Goal: Task Accomplishment & Management: Manage account settings

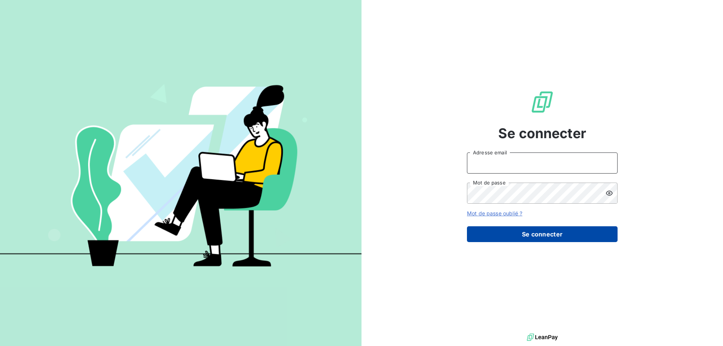
type input "[EMAIL_ADDRESS][DOMAIN_NAME]"
click at [531, 233] on button "Se connecter" at bounding box center [542, 234] width 151 height 16
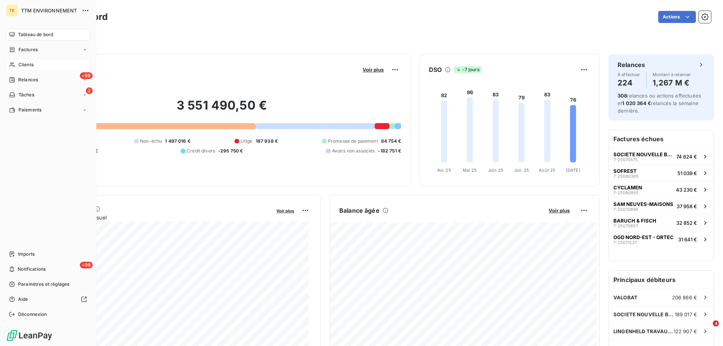
click at [28, 63] on span "Clients" at bounding box center [25, 64] width 15 height 7
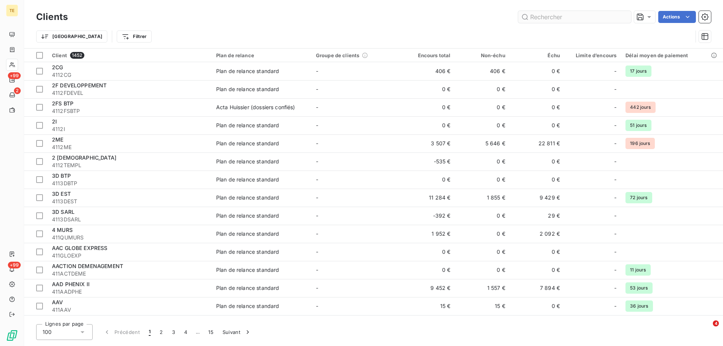
click at [581, 15] on input "text" at bounding box center [574, 17] width 113 height 12
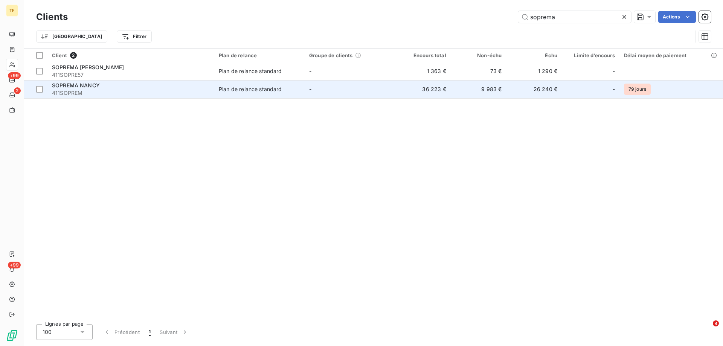
type input "soprema"
click at [62, 92] on span "411SOPREM" at bounding box center [131, 93] width 158 height 8
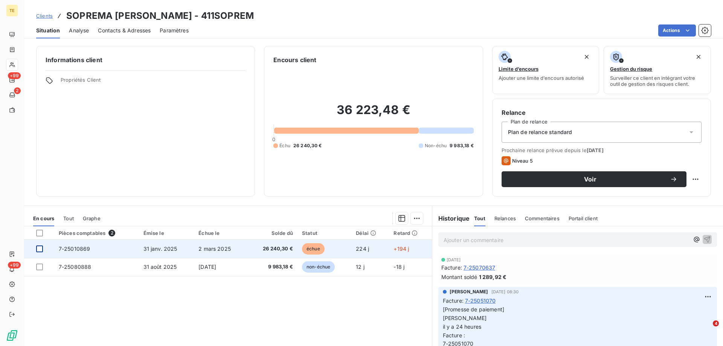
click at [42, 249] on div at bounding box center [39, 248] width 7 height 7
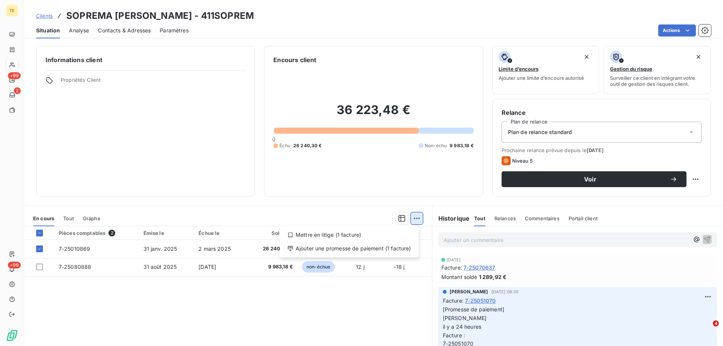
click at [413, 220] on html "TE +99 2 +99 Clients SOPREMA [PERSON_NAME] - 411SOPREM Situation Analyse Contac…" at bounding box center [361, 173] width 723 height 346
click at [387, 248] on div "Ajouter une promesse de paiement (1 facture)" at bounding box center [349, 248] width 133 height 12
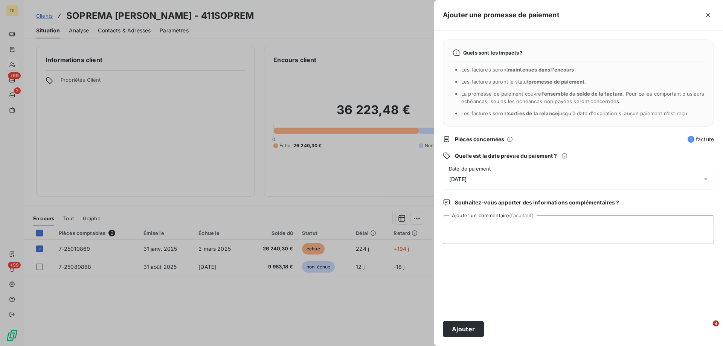
click at [464, 177] on span "[DATE]" at bounding box center [457, 179] width 17 height 6
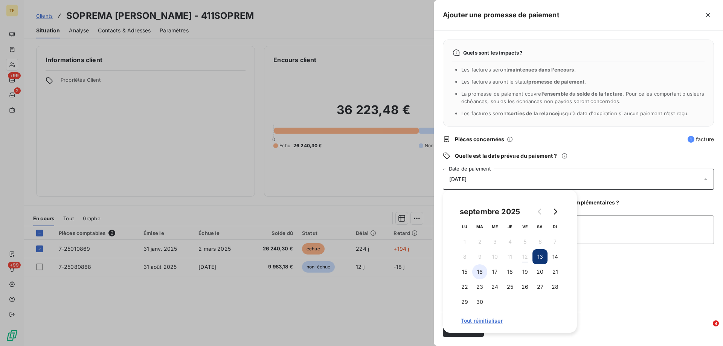
click at [480, 272] on button "16" at bounding box center [479, 271] width 15 height 15
click at [472, 264] on button "16" at bounding box center [479, 271] width 15 height 15
click at [606, 303] on div "Quels sont les impacts ? Les factures seront maintenues dans l’encours . Les fa…" at bounding box center [578, 170] width 289 height 281
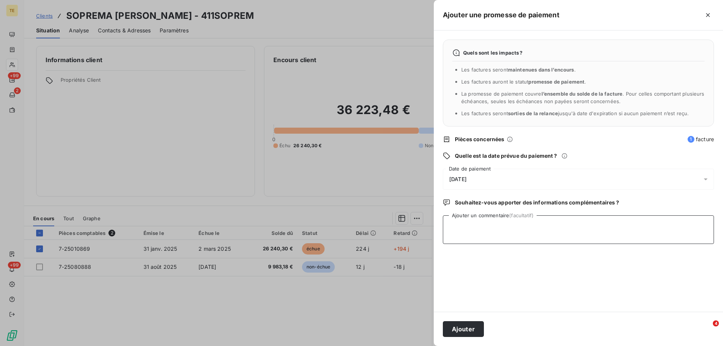
click at [462, 221] on textarea "Ajouter un commentaire (facultatif)" at bounding box center [578, 229] width 271 height 29
drag, startPoint x: 614, startPoint y: 228, endPoint x: 422, endPoint y: 232, distance: 191.2
click at [422, 346] on div "Ajouter une promesse de paiement Quels sont les impacts ? Les factures seront m…" at bounding box center [361, 346] width 723 height 0
type textarea "Reçu le [DATE] CHQ n° 9741415 CIC EST : 26 240.30€"
click at [459, 331] on button "Ajouter" at bounding box center [463, 329] width 41 height 16
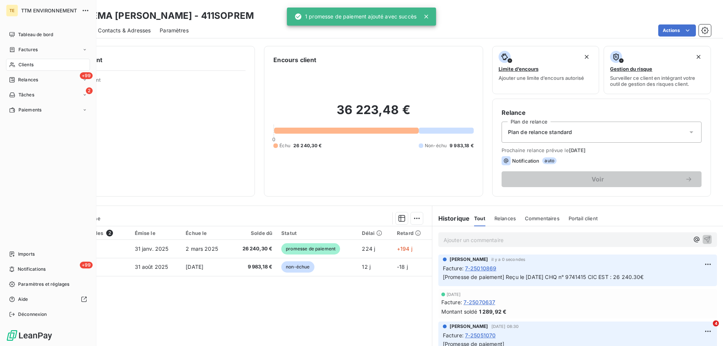
click at [32, 60] on div "Clients" at bounding box center [48, 65] width 84 height 12
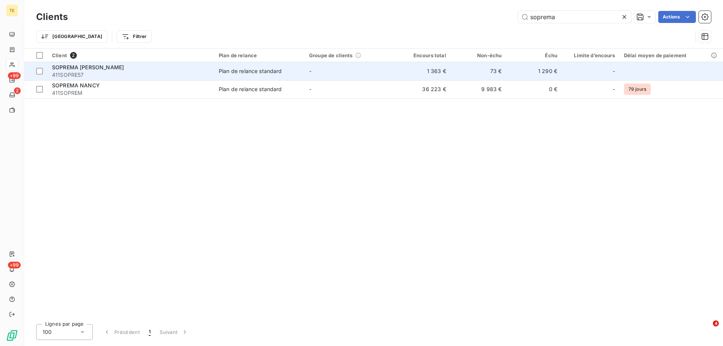
click at [84, 72] on span "411SOPRE57" at bounding box center [131, 75] width 158 height 8
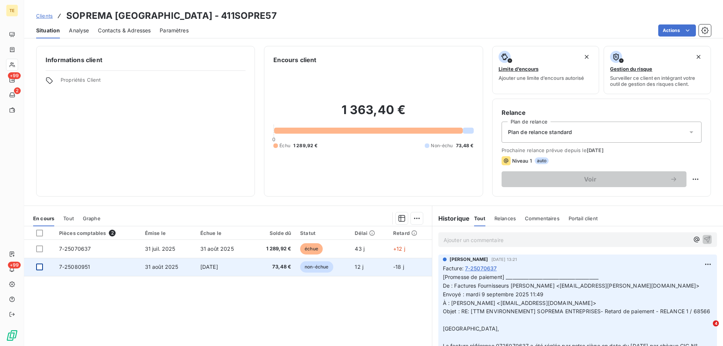
click at [40, 267] on div at bounding box center [39, 266] width 7 height 7
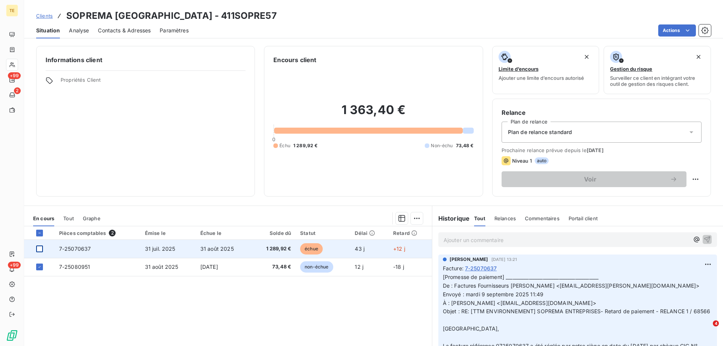
click at [41, 250] on div at bounding box center [39, 248] width 7 height 7
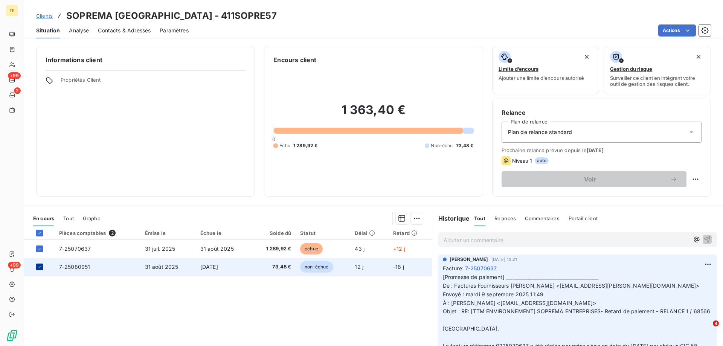
click at [38, 269] on div at bounding box center [39, 266] width 7 height 7
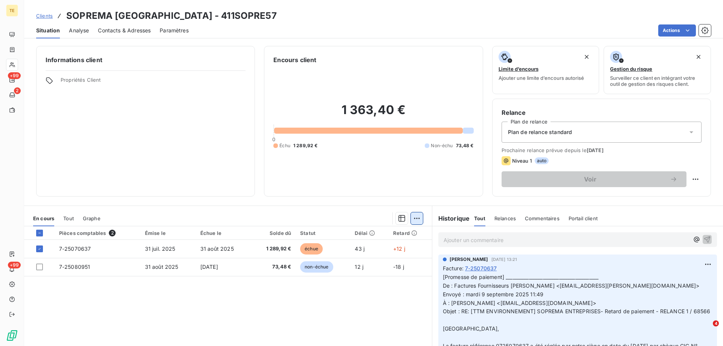
click at [417, 219] on html "TE +99 2 +99 Clients SOPREMA [GEOGRAPHIC_DATA] - 411SOPRE57 Situation Analyse C…" at bounding box center [361, 173] width 723 height 346
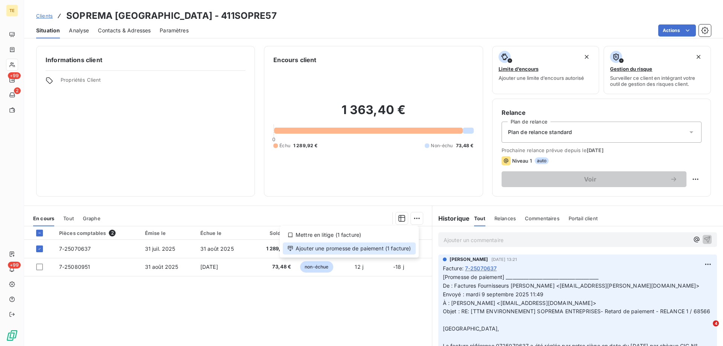
click at [394, 249] on div "Ajouter une promesse de paiement (1 facture)" at bounding box center [349, 248] width 133 height 12
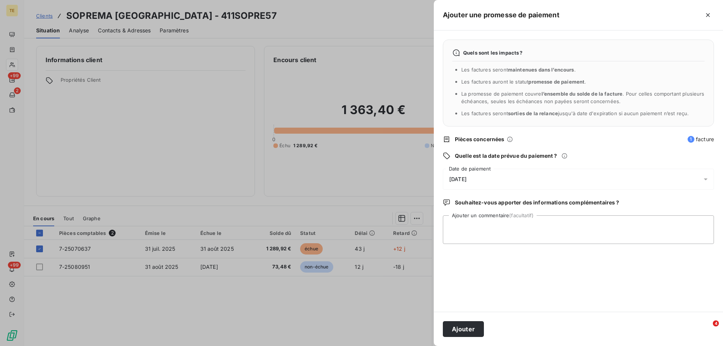
click at [466, 178] on span "[DATE]" at bounding box center [457, 179] width 17 height 6
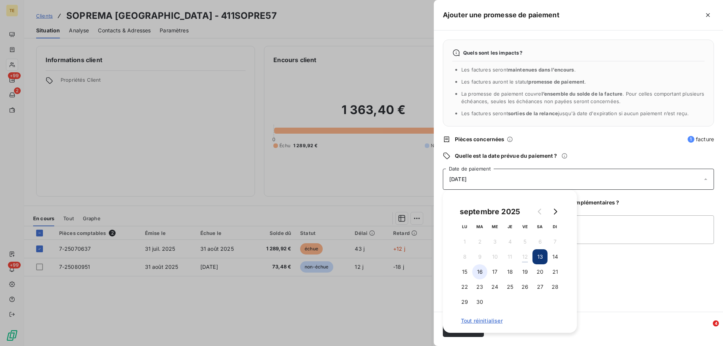
click at [478, 270] on button "16" at bounding box center [479, 271] width 15 height 15
click at [472, 264] on button "16" at bounding box center [479, 271] width 15 height 15
click at [623, 279] on div "Quels sont les impacts ? Les factures seront maintenues dans l’encours . Les fa…" at bounding box center [578, 170] width 289 height 281
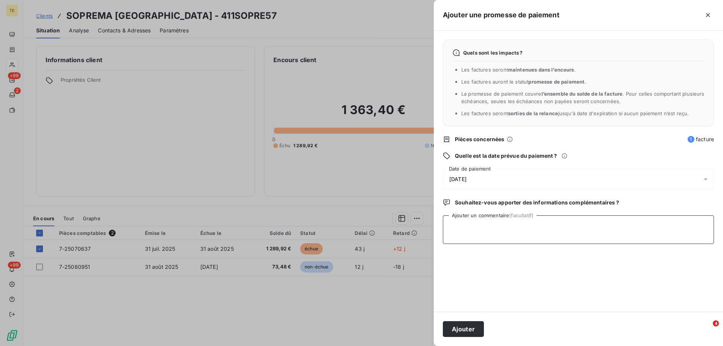
click at [460, 219] on textarea "Ajouter un commentaire (facultatif)" at bounding box center [578, 229] width 271 height 29
paste textarea "Reçu le [DATE] CHQ n° 9741415 CIC EST : 26 240.30€"
drag, startPoint x: 588, startPoint y: 225, endPoint x: 564, endPoint y: 226, distance: 23.7
click at [564, 226] on textarea "Reçu le [DATE] CHQ n° 9741415 CIC EST : 26 240.30€" at bounding box center [578, 229] width 271 height 29
type textarea "Reçu le [DATE] CHQ n° 9741415 CIC EST : 1289.92€"
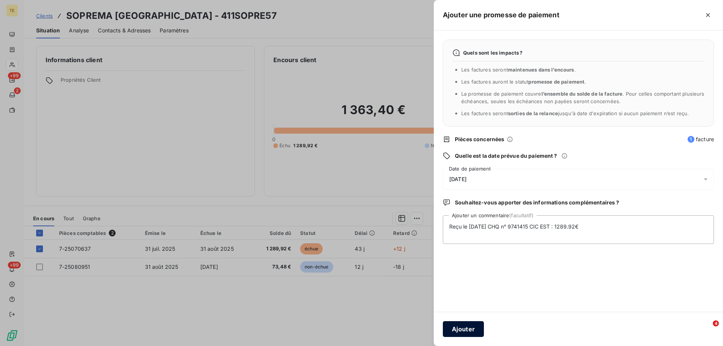
click at [457, 328] on button "Ajouter" at bounding box center [463, 329] width 41 height 16
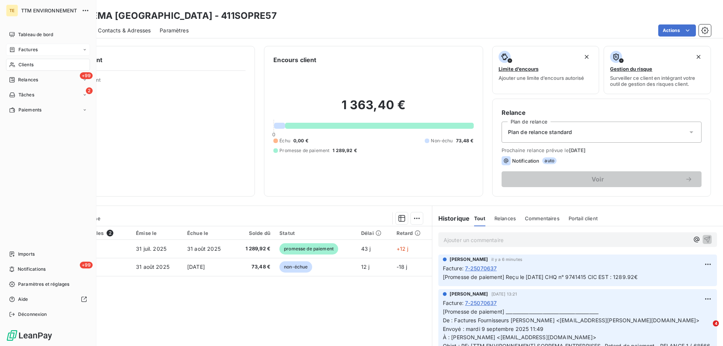
click at [31, 46] on div "Factures" at bounding box center [48, 50] width 84 height 12
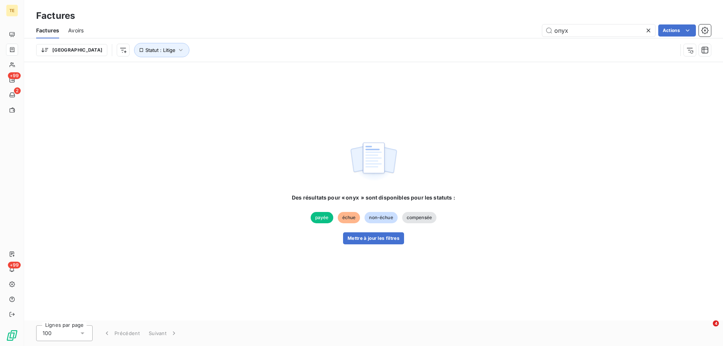
drag, startPoint x: 570, startPoint y: 32, endPoint x: 532, endPoint y: 32, distance: 38.0
click at [532, 32] on div "onyx Actions" at bounding box center [402, 30] width 618 height 12
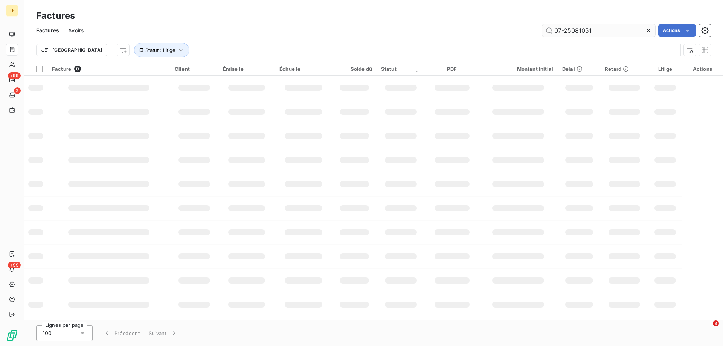
click at [559, 28] on input "07-25081051" at bounding box center [598, 30] width 113 height 12
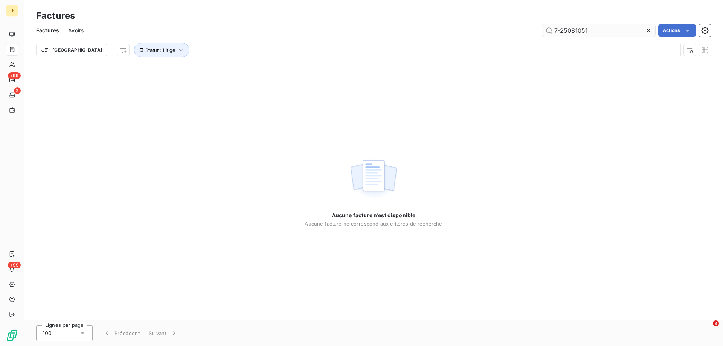
click at [595, 29] on input "7-25081051" at bounding box center [598, 30] width 113 height 12
click at [568, 45] on div "Trier Statut : Litige" at bounding box center [356, 50] width 641 height 14
click at [560, 51] on div "Trier Statut : Litige" at bounding box center [356, 50] width 641 height 14
click at [555, 32] on input "7-25081051" at bounding box center [598, 30] width 113 height 12
type input "7-25081051"
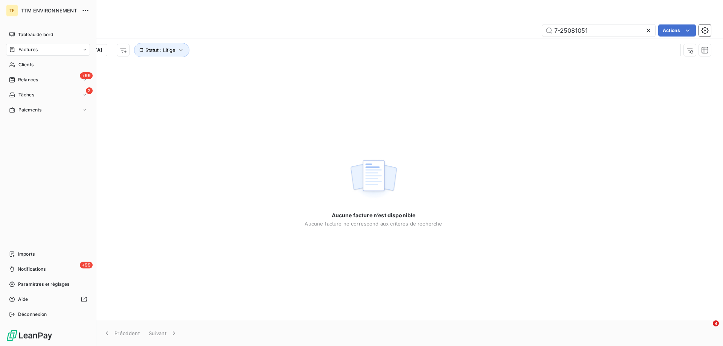
click at [29, 50] on span "Factures" at bounding box center [27, 49] width 19 height 7
click at [32, 79] on span "Relances" at bounding box center [28, 79] width 20 height 7
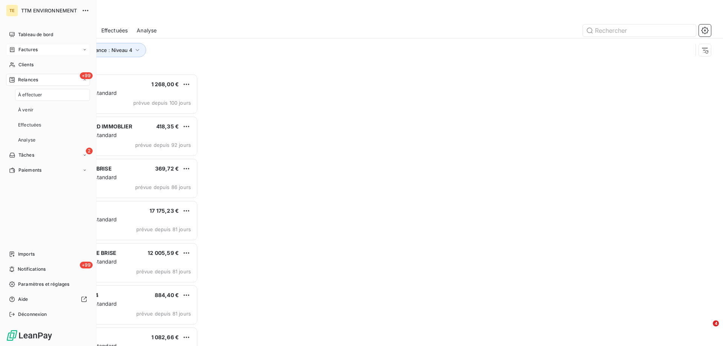
scroll to position [266, 156]
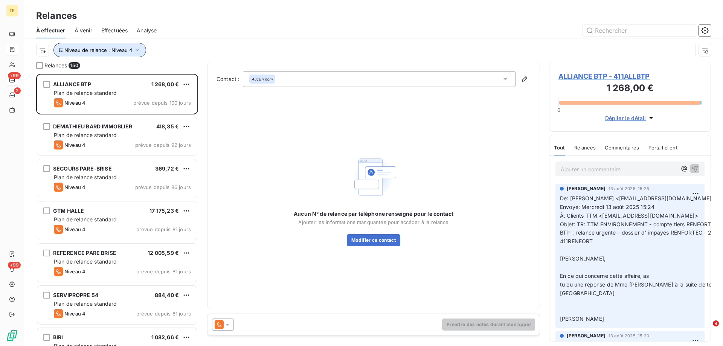
click at [136, 51] on icon "button" at bounding box center [137, 50] width 4 height 2
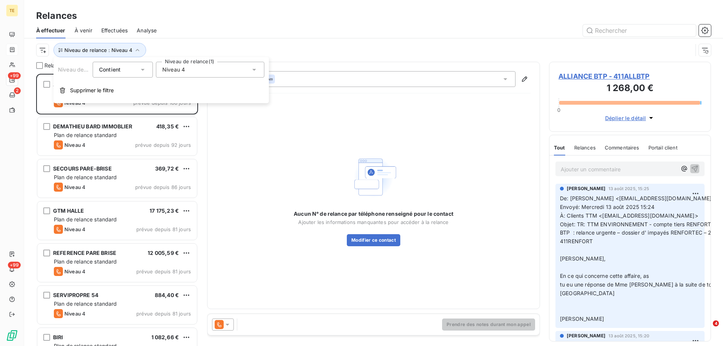
click at [192, 70] on div "Niveau 4" at bounding box center [210, 70] width 108 height 16
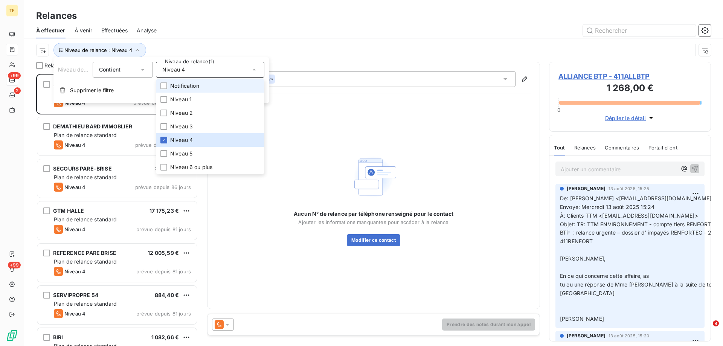
click at [173, 87] on span "Notification" at bounding box center [184, 86] width 29 height 8
click at [164, 140] on icon at bounding box center [164, 140] width 2 height 2
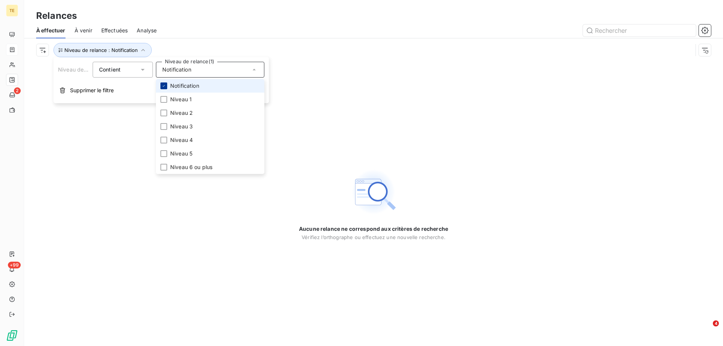
click at [163, 85] on icon at bounding box center [163, 86] width 5 height 5
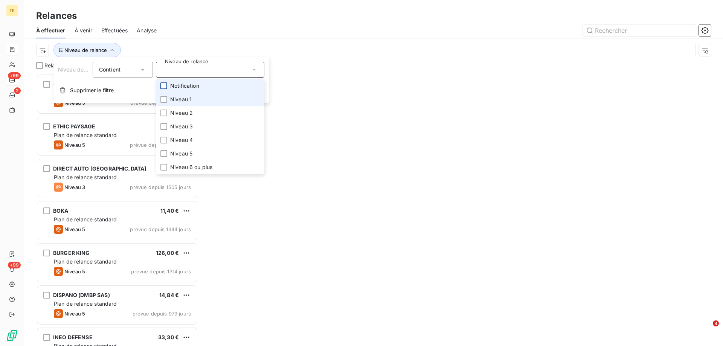
scroll to position [266, 156]
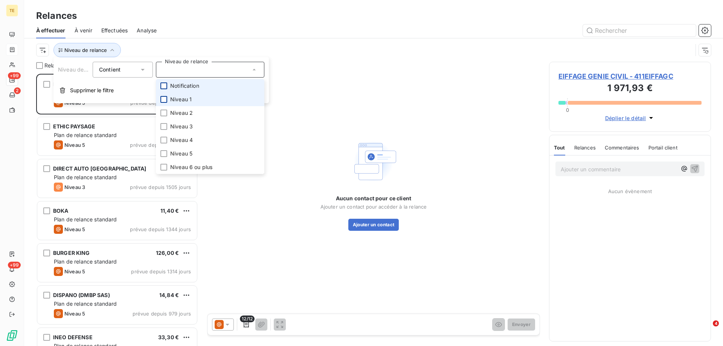
click at [163, 100] on div at bounding box center [163, 99] width 7 height 7
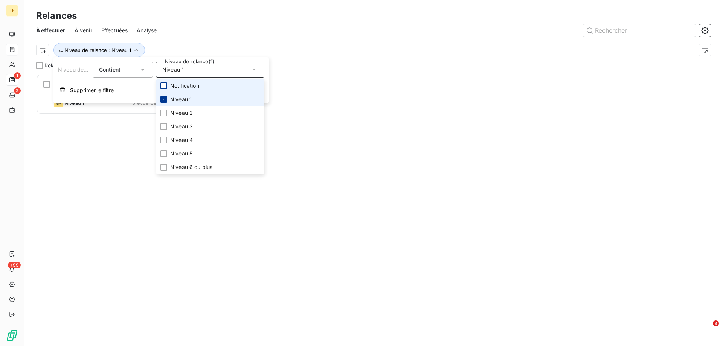
scroll to position [266, 156]
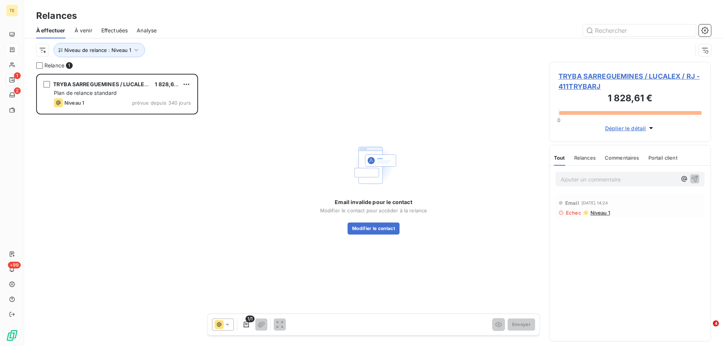
click at [120, 146] on div "[PERSON_NAME] SARREGUEMINES / LUCALEX / RJ 1 828,61 € Plan de relance standard …" at bounding box center [117, 210] width 162 height 272
click at [574, 81] on span "TRYBA SARREGUEMINES / LUCALEX / RJ - 411TRYBARJ" at bounding box center [629, 81] width 143 height 20
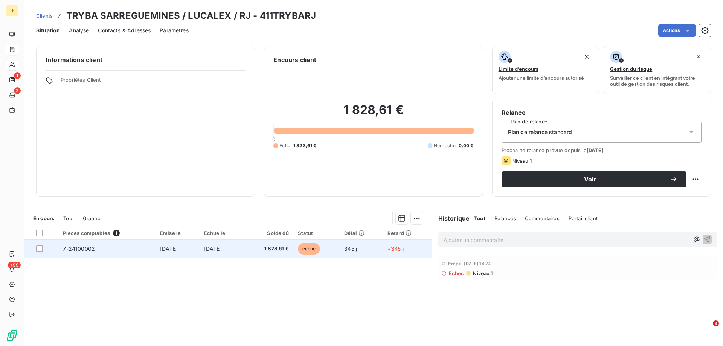
click at [84, 249] on span "7-24100002" at bounding box center [79, 248] width 32 height 6
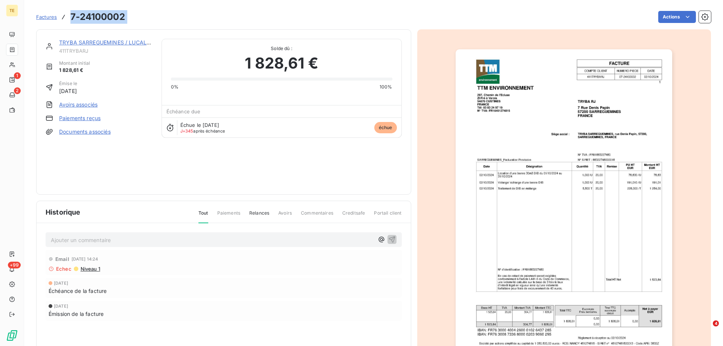
drag, startPoint x: 145, startPoint y: 21, endPoint x: 69, endPoint y: 17, distance: 75.8
click at [68, 17] on div "Factures 7-24100002 Actions" at bounding box center [373, 17] width 674 height 16
copy section "7-24100002 Actions"
